Goal: Task Accomplishment & Management: Manage account settings

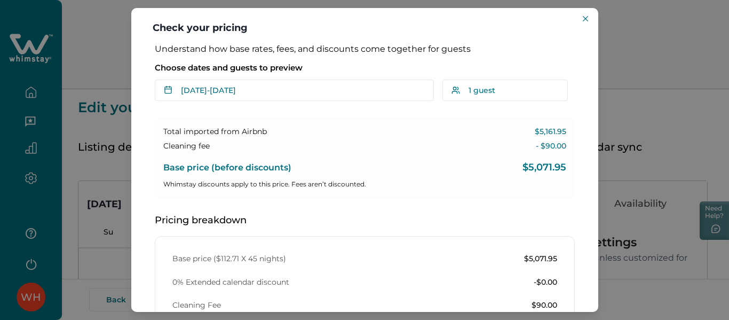
click at [638, 21] on div "Check your pricing Understand how base rates, fees, and discounts come together…" at bounding box center [364, 160] width 729 height 320
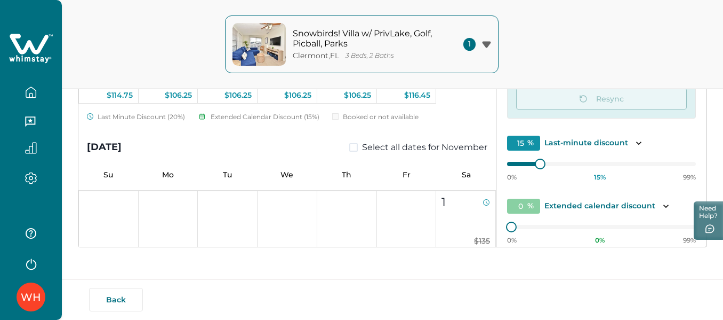
scroll to position [376, 0]
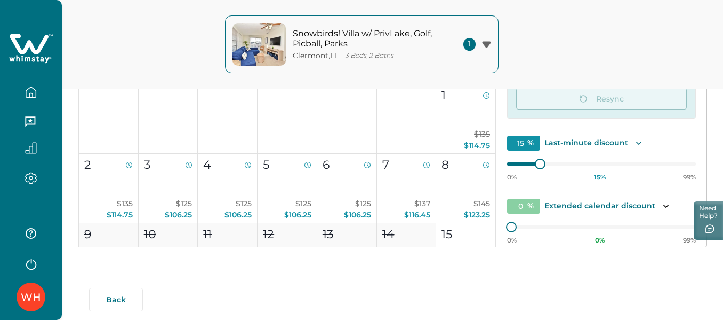
click at [635, 142] on icon "Toggle description" at bounding box center [639, 143] width 11 height 11
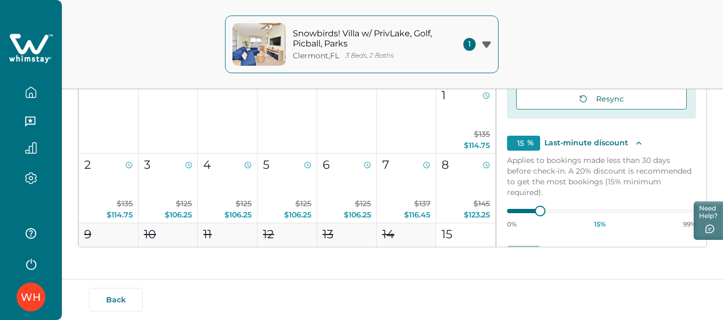
click at [644, 159] on p "Applies to bookings made less than 30 days before check-in. A 20% discount is r…" at bounding box center [601, 176] width 189 height 43
click at [651, 159] on p "Applies to bookings made less than 30 days before check-in. A 20% discount is r…" at bounding box center [601, 176] width 189 height 43
click at [634, 143] on icon "Toggle description" at bounding box center [639, 143] width 11 height 11
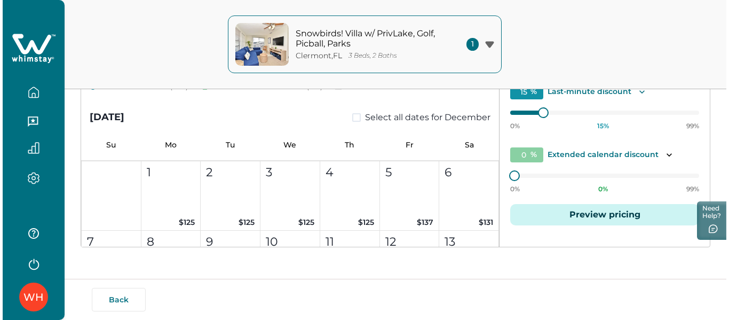
scroll to position [65, 0]
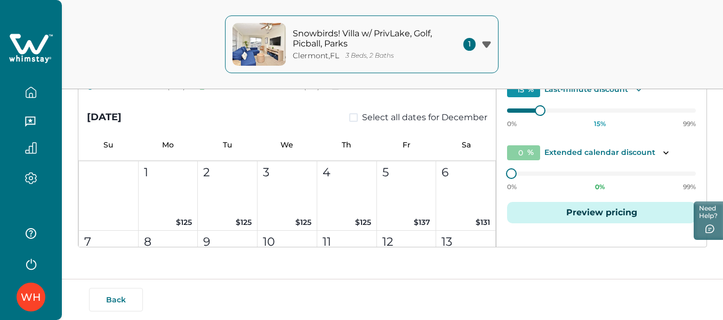
click at [569, 212] on button "Preview pricing" at bounding box center [601, 212] width 189 height 21
